Goal: Task Accomplishment & Management: Use online tool/utility

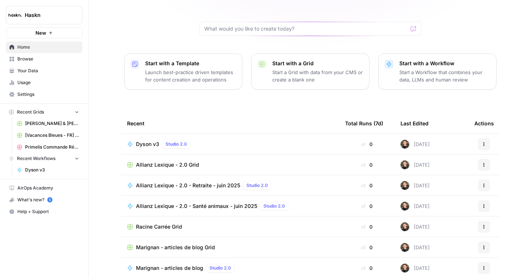
scroll to position [61, 0]
click at [166, 244] on span "Marignan - articles de blog Grid" at bounding box center [175, 247] width 79 height 7
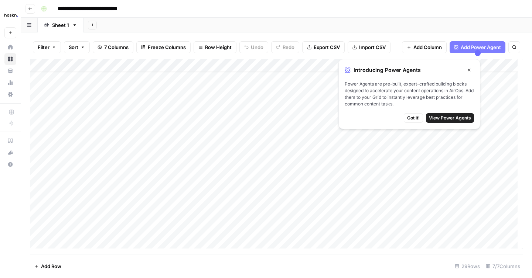
scroll to position [14, 0]
click at [410, 120] on span "Got it!" at bounding box center [413, 118] width 13 height 7
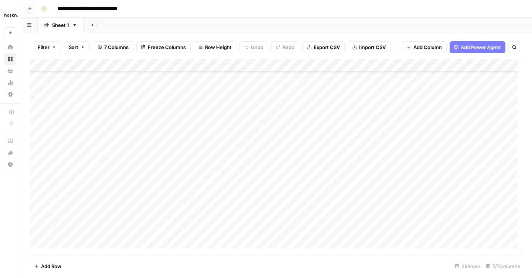
scroll to position [199, 0]
click at [81, 243] on div "Add Column" at bounding box center [276, 156] width 493 height 195
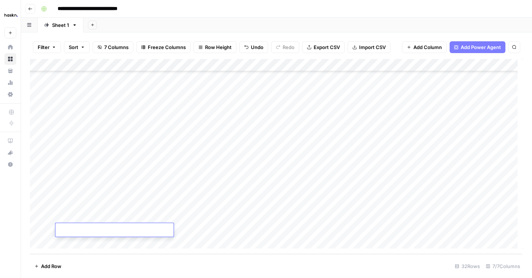
click at [209, 241] on div "Add Column" at bounding box center [276, 156] width 493 height 195
click at [115, 192] on div "Add Column" at bounding box center [276, 156] width 493 height 195
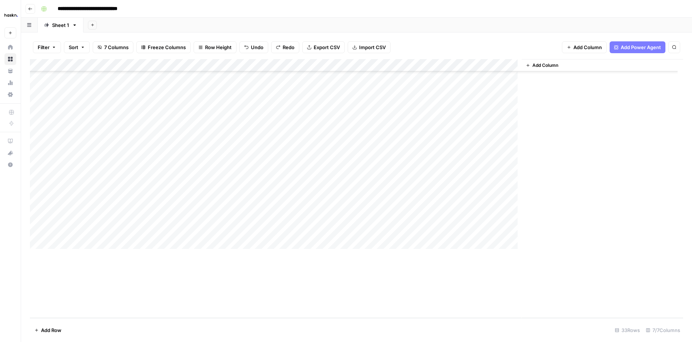
scroll to position [180, 0]
click at [485, 134] on div "Add Column" at bounding box center [356, 188] width 653 height 259
click at [164, 208] on div "Add Column" at bounding box center [356, 188] width 653 height 259
click at [512, 211] on div "Add Column" at bounding box center [356, 188] width 653 height 259
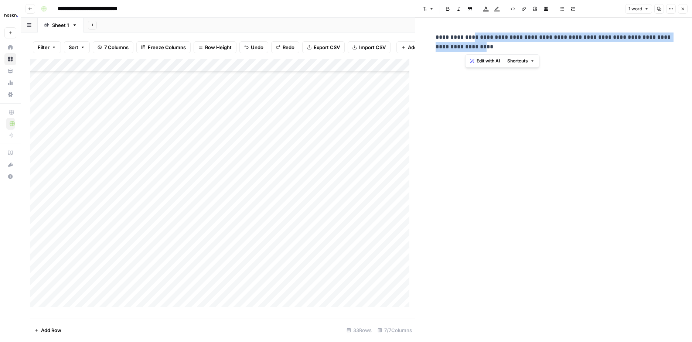
drag, startPoint x: 466, startPoint y: 36, endPoint x: 523, endPoint y: 44, distance: 57.5
click at [523, 44] on p "**********" at bounding box center [553, 42] width 236 height 19
copy p "**********"
